Goal: Navigation & Orientation: Understand site structure

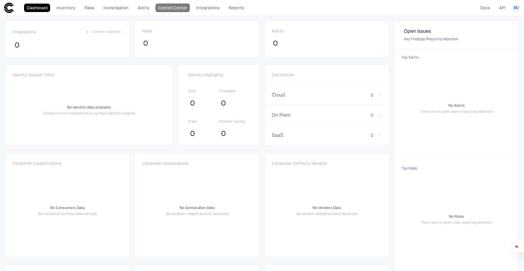
click at [166, 7] on link "Control Center" at bounding box center [173, 8] width 34 height 8
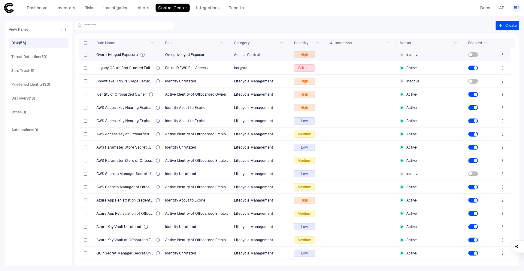
click at [504, 55] on icon "button" at bounding box center [503, 54] width 5 height 5
click at [374, 10] on div at bounding box center [262, 135] width 524 height 271
click at [148, 9] on link "Alerts" at bounding box center [143, 8] width 17 height 8
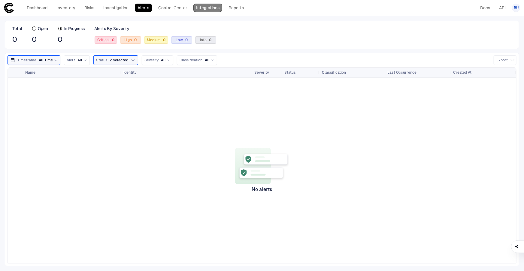
click at [215, 7] on link "Integrations" at bounding box center [208, 8] width 29 height 8
